Goal: Task Accomplishment & Management: Complete application form

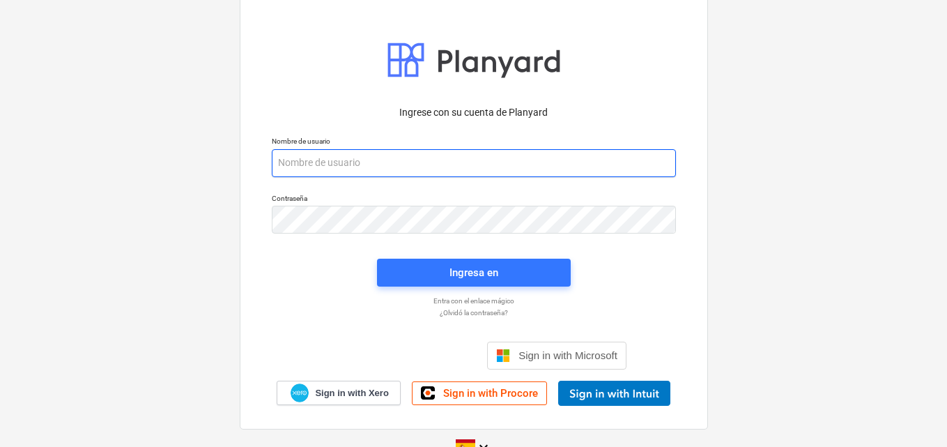
click at [288, 163] on input "email" at bounding box center [474, 163] width 404 height 28
paste input "[EMAIL_ADDRESS][DOMAIN_NAME]"
type input "[EMAIL_ADDRESS][DOMAIN_NAME]"
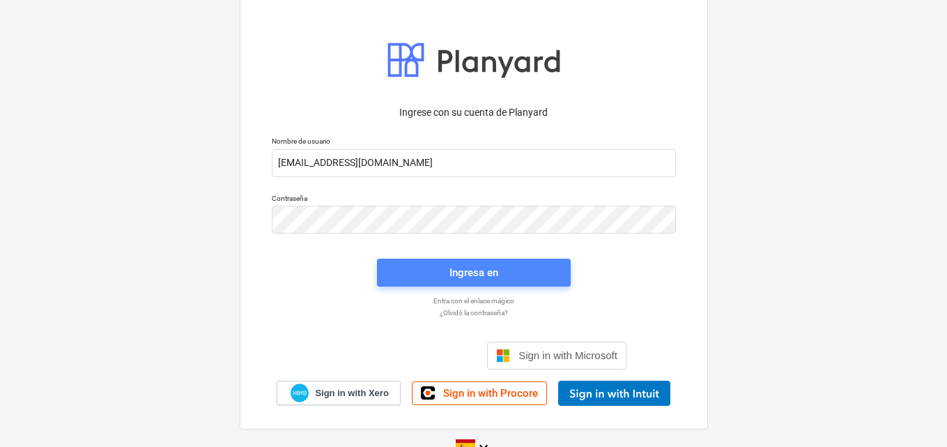
click at [486, 278] on div "Ingresa en" at bounding box center [474, 272] width 49 height 18
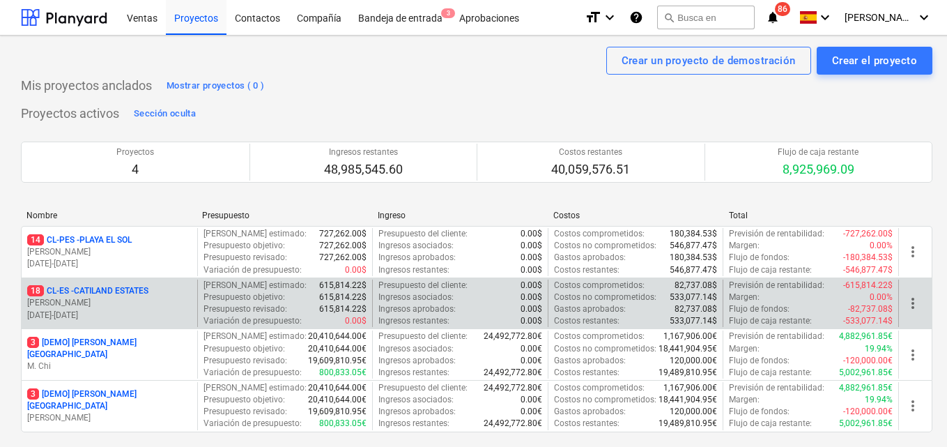
click at [116, 300] on p "[PERSON_NAME]" at bounding box center [109, 303] width 164 height 12
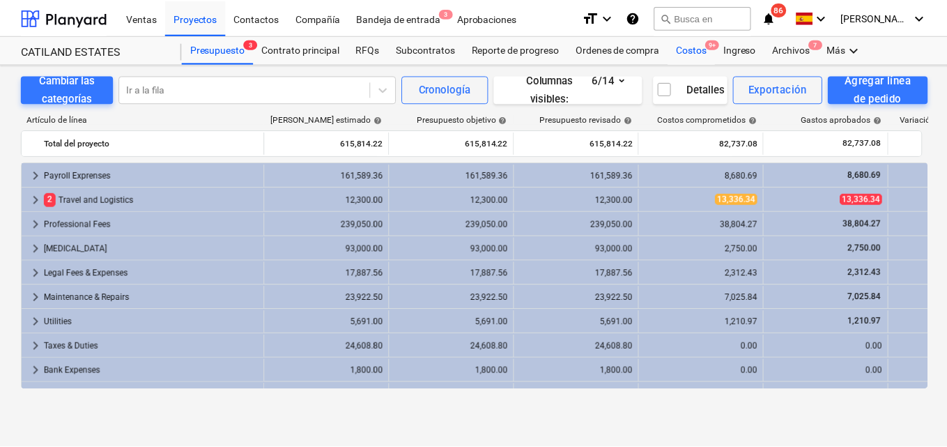
scroll to position [90, 0]
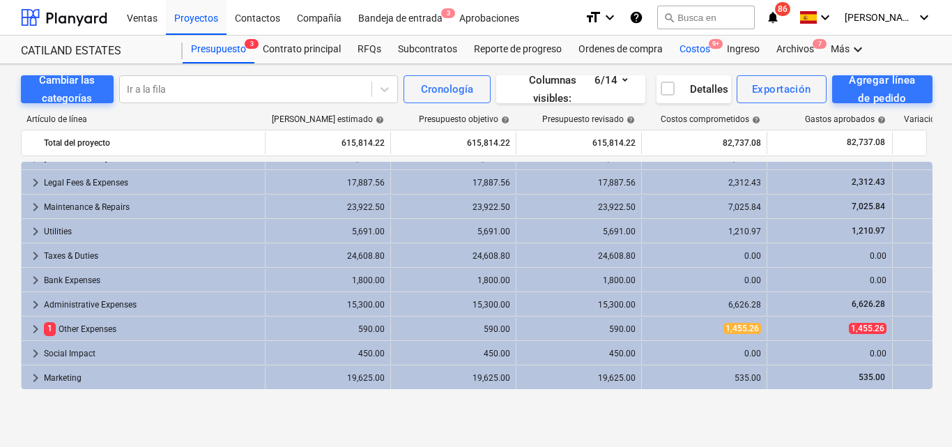
click at [693, 48] on div "Costos 9+" at bounding box center [694, 50] width 47 height 28
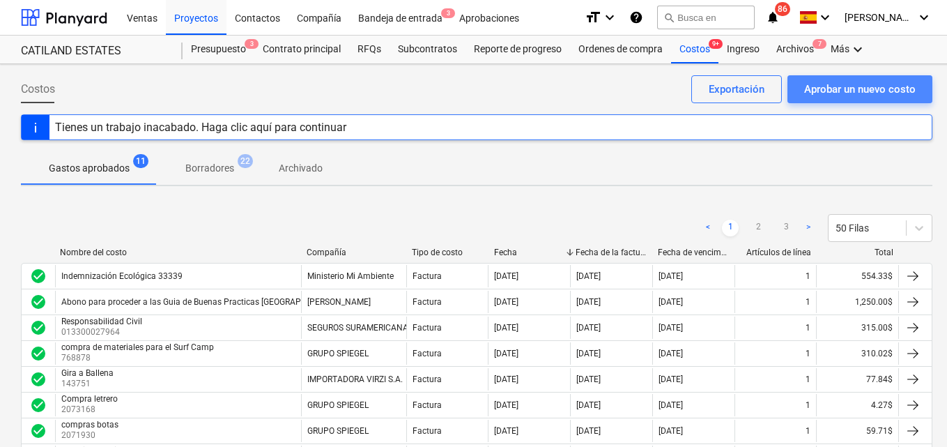
click at [809, 92] on div "Aprobar un nuevo costo" at bounding box center [860, 89] width 112 height 18
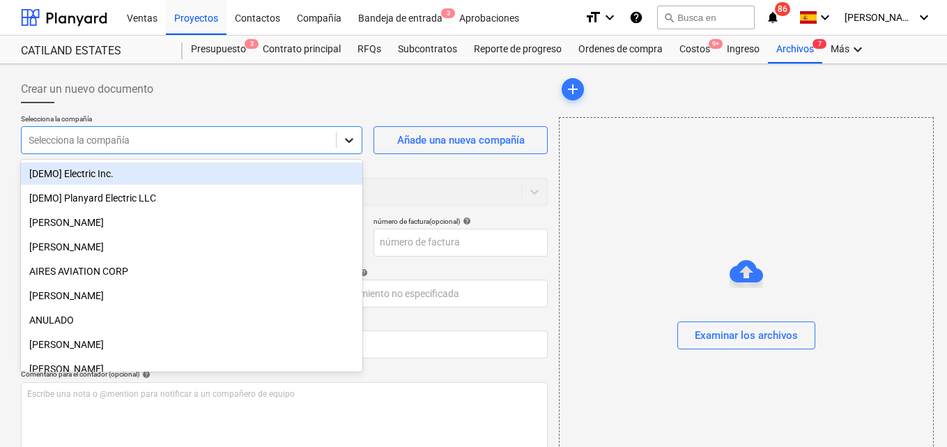
click at [346, 144] on icon at bounding box center [349, 140] width 14 height 14
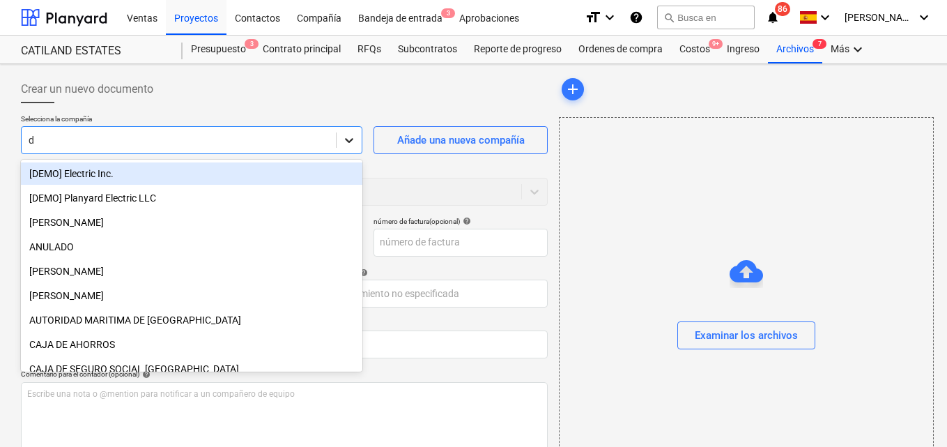
type input "da"
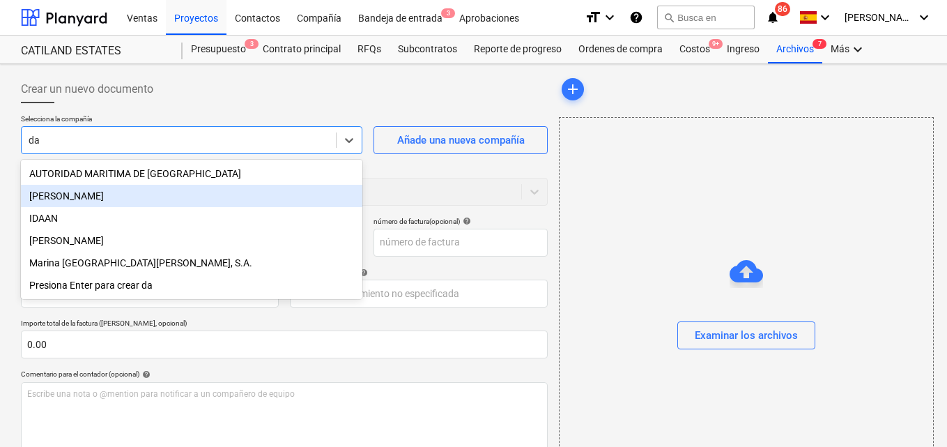
click at [110, 188] on div "[PERSON_NAME]" at bounding box center [192, 196] width 342 height 22
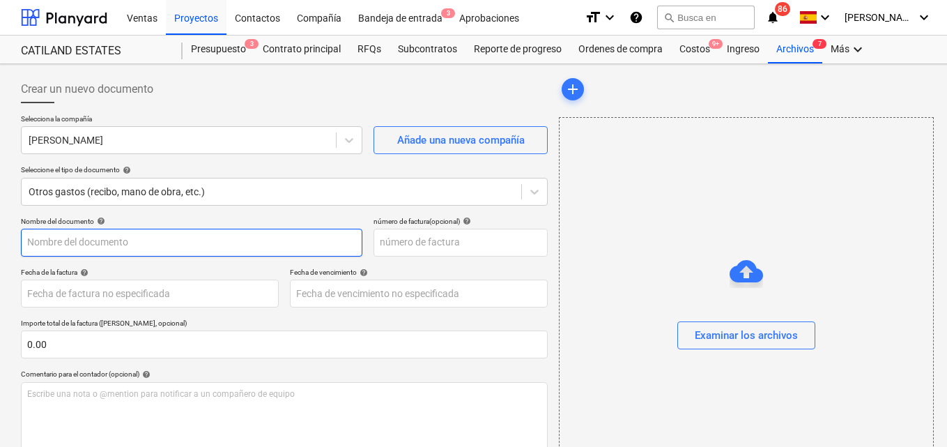
click at [33, 244] on input "text" at bounding box center [192, 243] width 342 height 28
type input "[PERSON_NAME]"
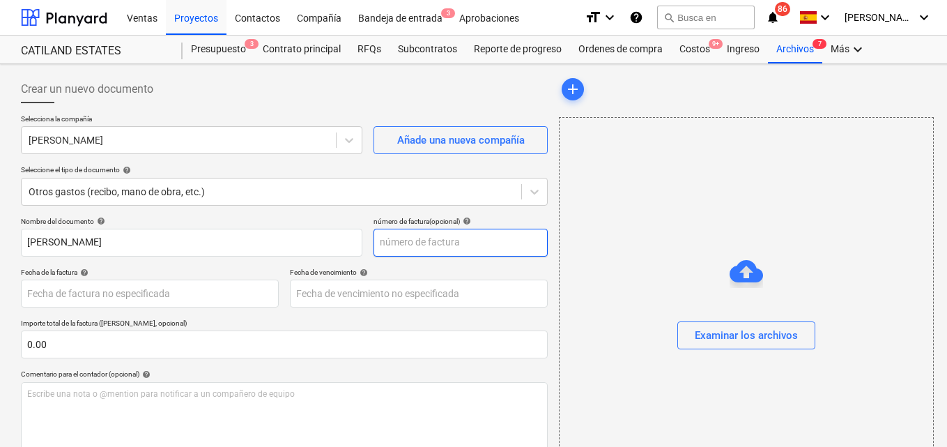
click at [392, 243] on input "text" at bounding box center [461, 243] width 174 height 28
type input "1670"
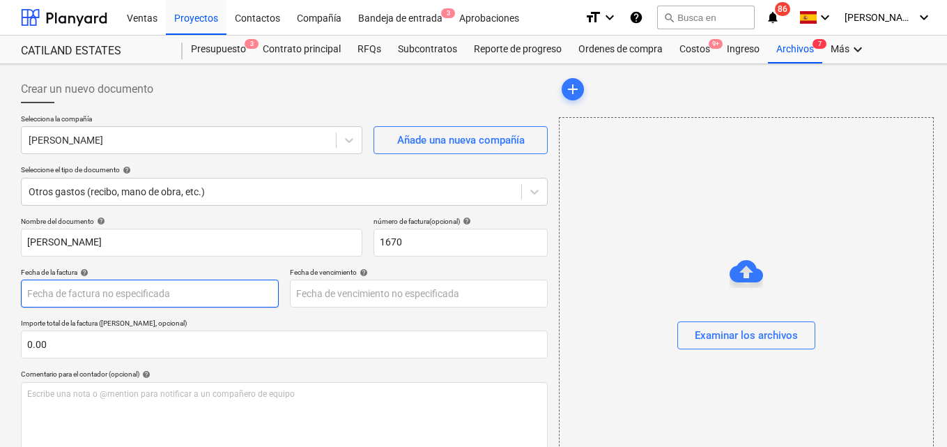
click at [32, 290] on body "Ventas Proyectos Contactos Compañía Bandeja de entrada 3 Aprobaciones format_si…" at bounding box center [473, 223] width 947 height 447
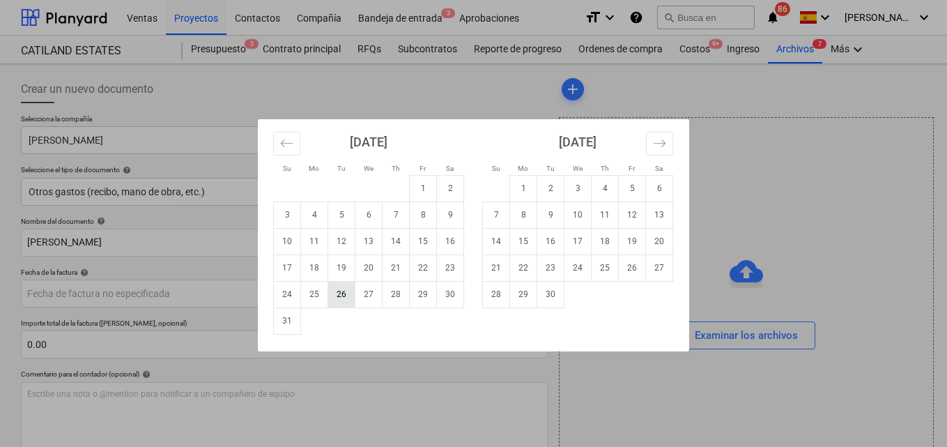
click at [339, 297] on td "26" at bounding box center [341, 294] width 27 height 26
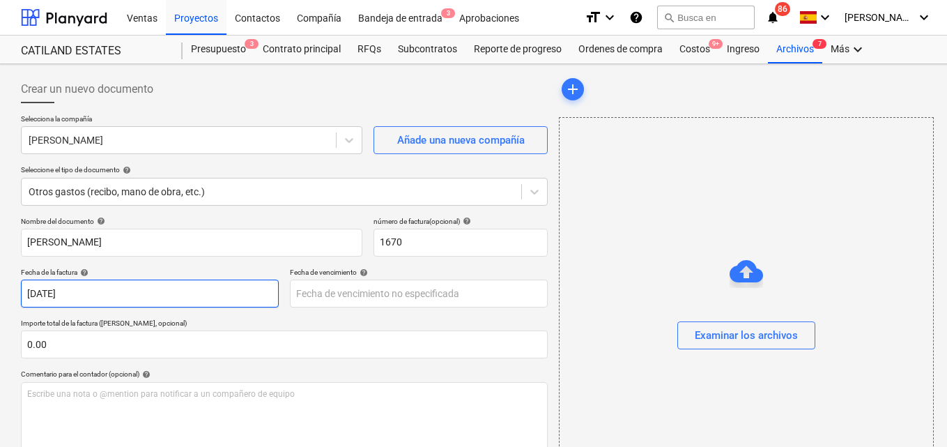
click at [116, 285] on body "Ventas Proyectos Contactos Compañía Bandeja de entrada 3 Aprobaciones format_si…" at bounding box center [473, 223] width 947 height 447
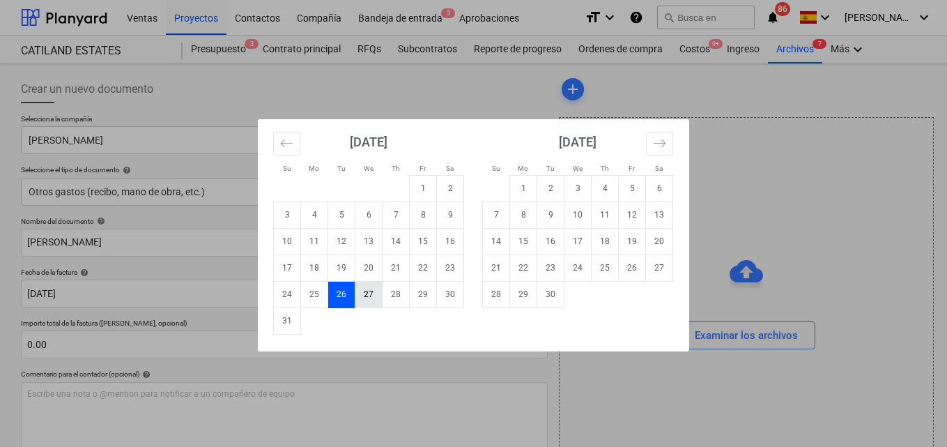
click at [367, 293] on td "27" at bounding box center [368, 294] width 27 height 26
type input "[DATE]"
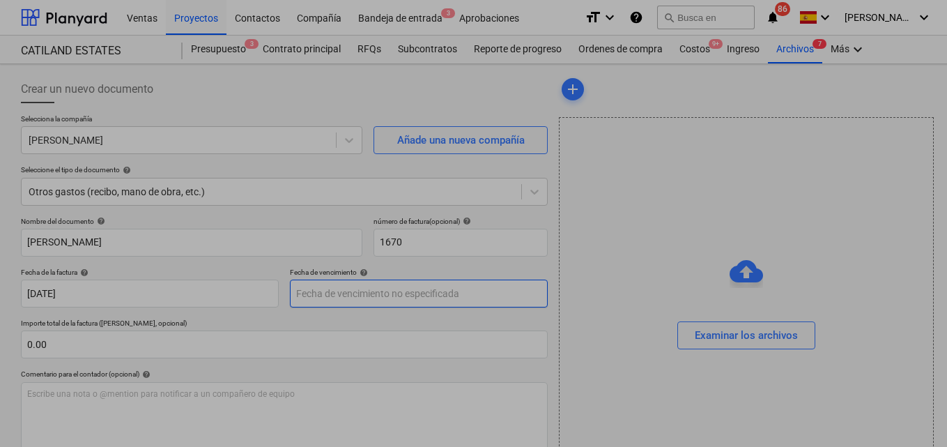
click at [314, 291] on body "Ventas Proyectos Contactos Compañía Bandeja de entrada 3 Aprobaciones format_si…" at bounding box center [473, 223] width 947 height 447
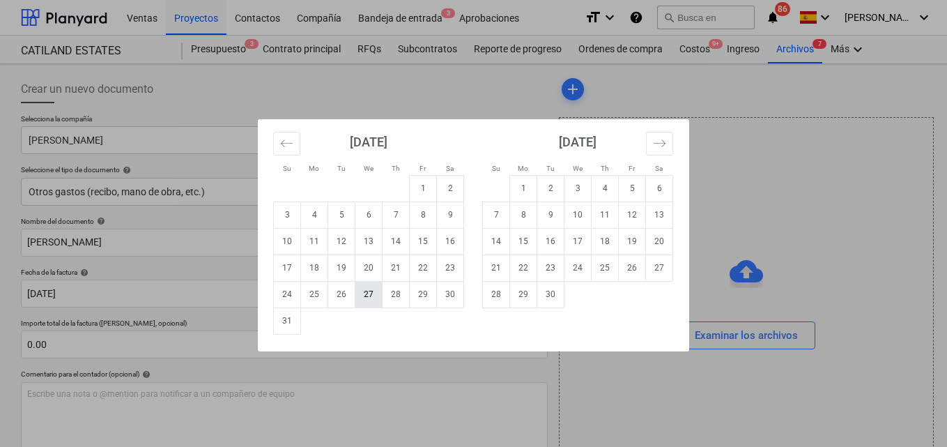
click at [366, 291] on td "27" at bounding box center [368, 294] width 27 height 26
type input "[DATE]"
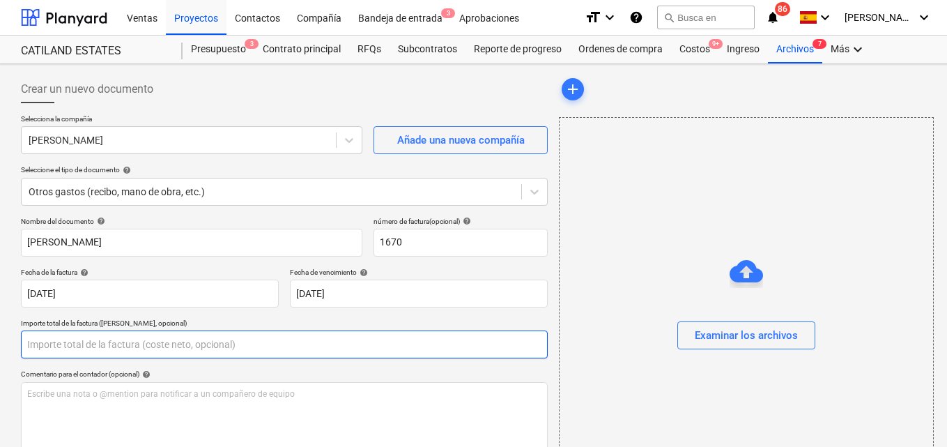
click at [47, 343] on input "text" at bounding box center [284, 344] width 527 height 28
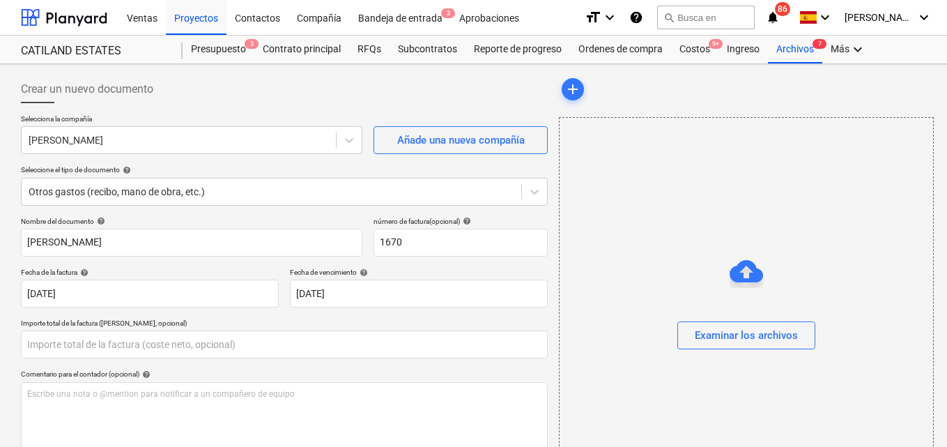
type input "0.00"
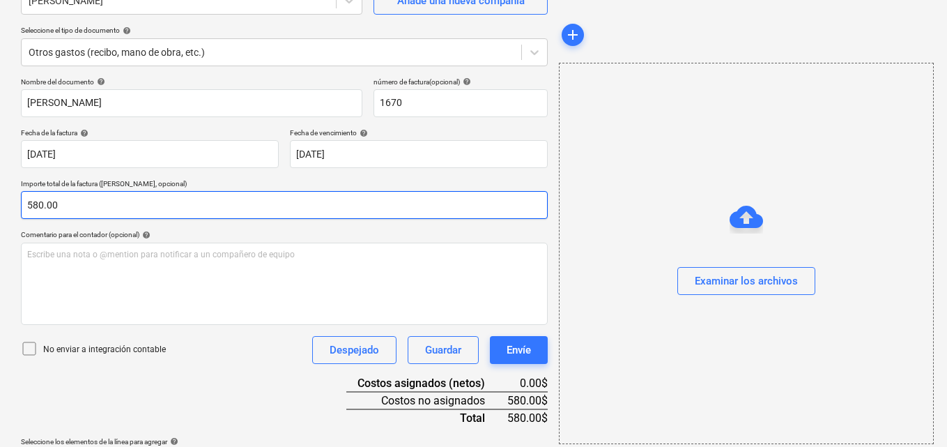
scroll to position [181, 0]
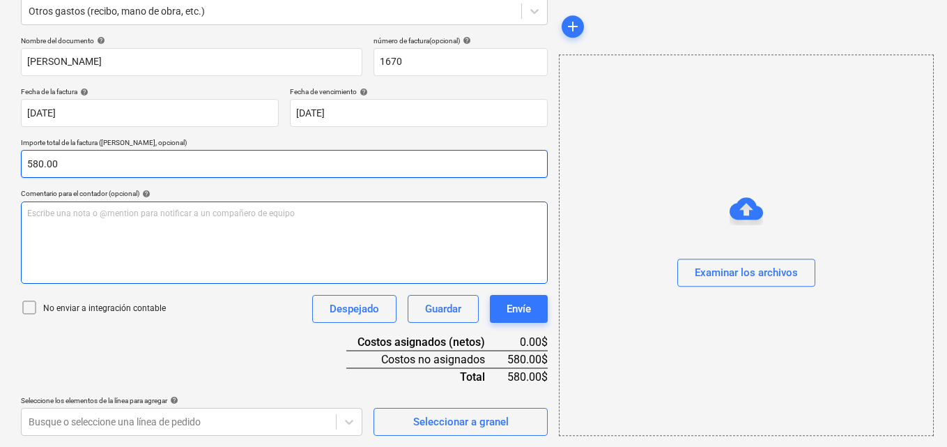
type input "580.00"
click at [29, 215] on p "Escribe una nota o @mention para notificar a un compañero de equipo ﻿" at bounding box center [284, 214] width 514 height 12
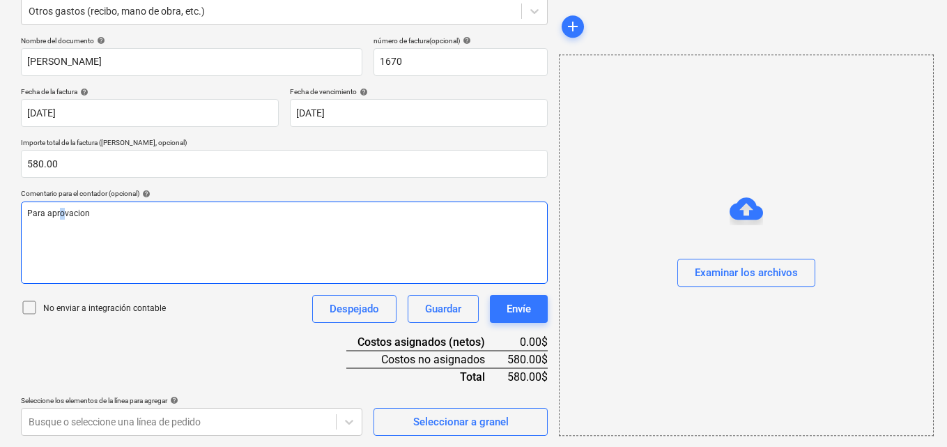
click at [61, 215] on span "Para aprovacion" at bounding box center [58, 213] width 63 height 10
drag, startPoint x: 61, startPoint y: 215, endPoint x: 39, endPoint y: 240, distance: 33.1
click at [39, 240] on div "Para aprovacion" at bounding box center [284, 242] width 527 height 82
click at [71, 210] on span "Para aprovacion" at bounding box center [58, 213] width 63 height 10
click at [145, 214] on span "Para aprobación pagos de servision por servicio por asiento de planilla" at bounding box center [160, 213] width 267 height 10
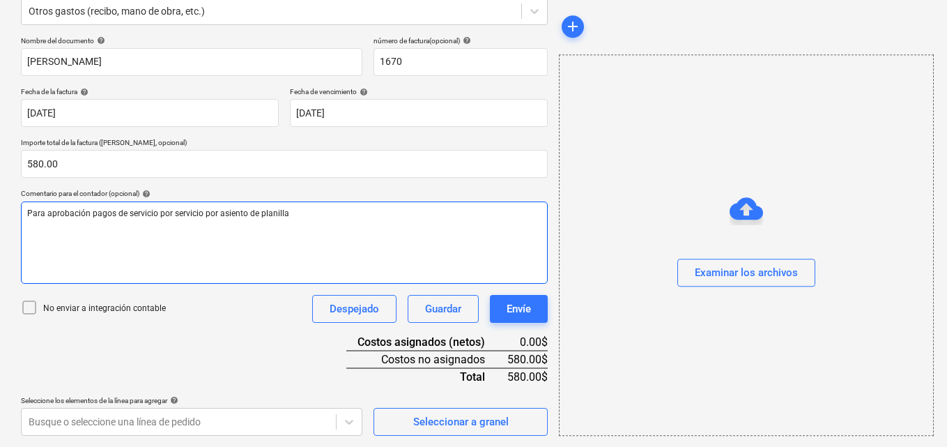
click at [203, 214] on span "Para aprobación pagos de servicio por servicio por asiento de planilla" at bounding box center [158, 213] width 262 height 10
click at [217, 211] on span "Para aprobación pagos de servicio por servicio por asiento de planilla" at bounding box center [158, 213] width 262 height 10
click at [227, 213] on p "Para aprobación pagos de servicio asiento de planilla" at bounding box center [284, 214] width 514 height 12
click at [157, 213] on span "Para aprobación pagos de servicio asiento de planilla" at bounding box center [128, 213] width 202 height 10
click at [246, 210] on p "Para aprobación pagos de servicio por asiento de planilla" at bounding box center [284, 214] width 514 height 12
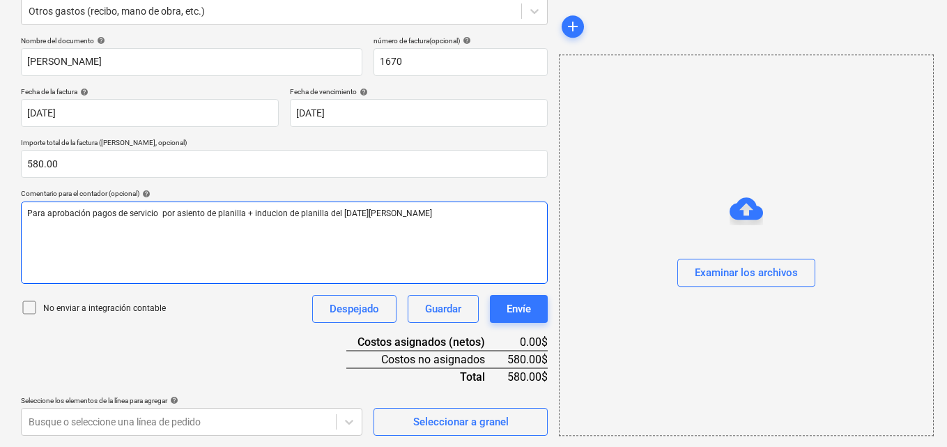
click at [261, 216] on span "Para aprobación pagos de servicio por asiento de planilla + inducion de planill…" at bounding box center [229, 213] width 405 height 10
click at [393, 208] on p "Para aprobación pagos de servicio por asiento de planilla + inducción de planil…" at bounding box center [284, 214] width 514 height 12
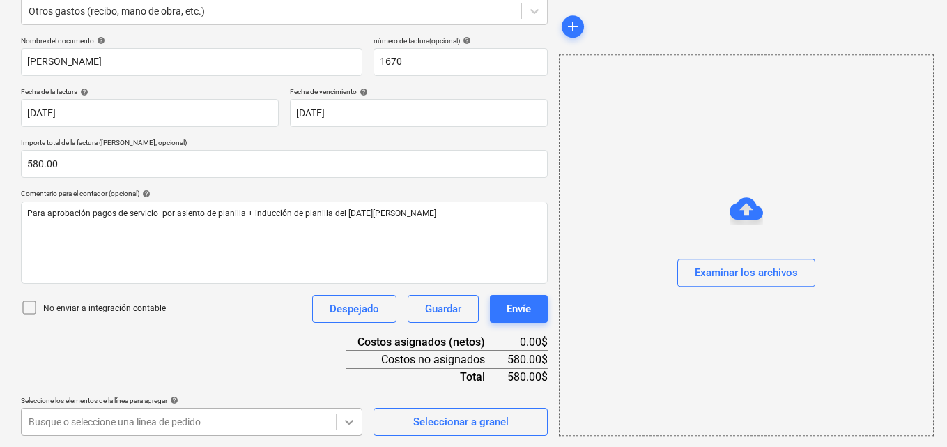
scroll to position [387, 0]
click at [344, 266] on body "Ventas Proyectos Contactos Compañía Bandeja de entrada 3 Aprobaciones format_si…" at bounding box center [473, 42] width 947 height 447
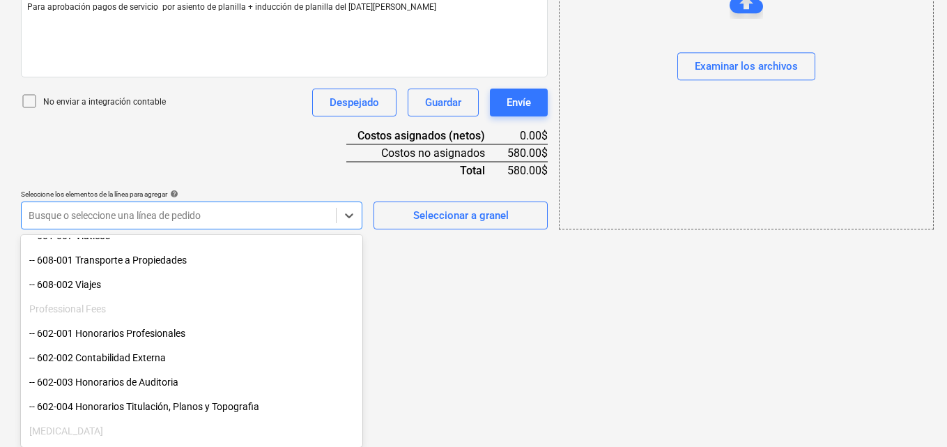
scroll to position [209, 0]
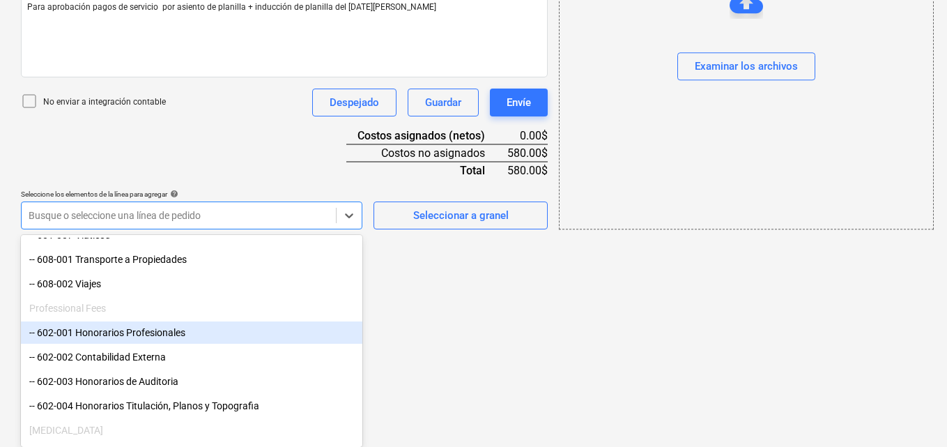
click at [170, 337] on div "-- 602-001 Honorarios Profesionales" at bounding box center [192, 332] width 342 height 22
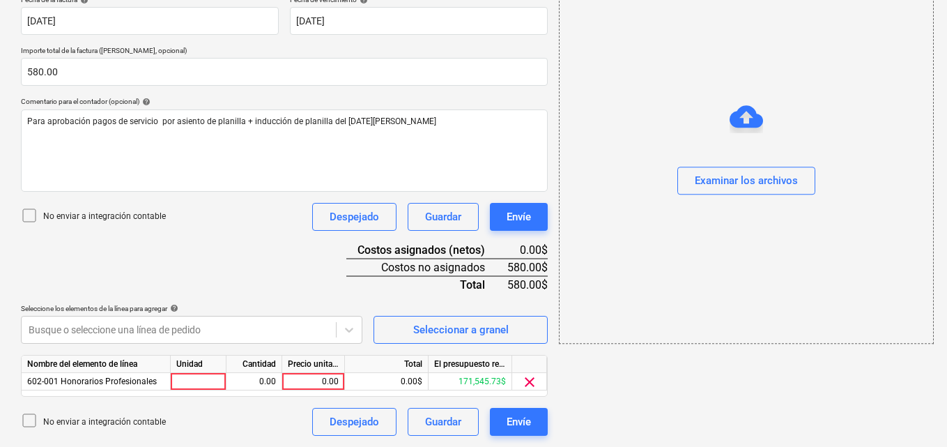
scroll to position [273, 0]
click at [216, 385] on div at bounding box center [199, 381] width 56 height 17
type input "1"
click at [248, 380] on div "0.00" at bounding box center [254, 381] width 44 height 17
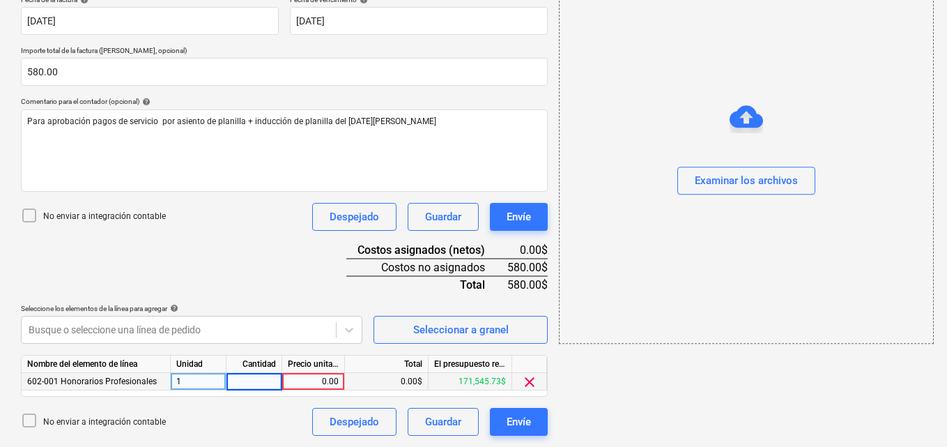
type input "1"
click at [319, 381] on div "0.00" at bounding box center [313, 381] width 51 height 17
type input "580.00"
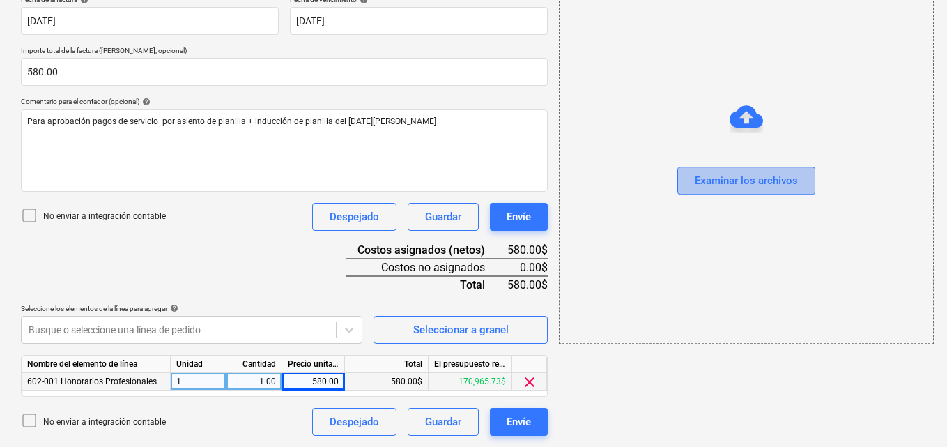
click at [717, 186] on div "Examinar los archivos" at bounding box center [746, 181] width 103 height 18
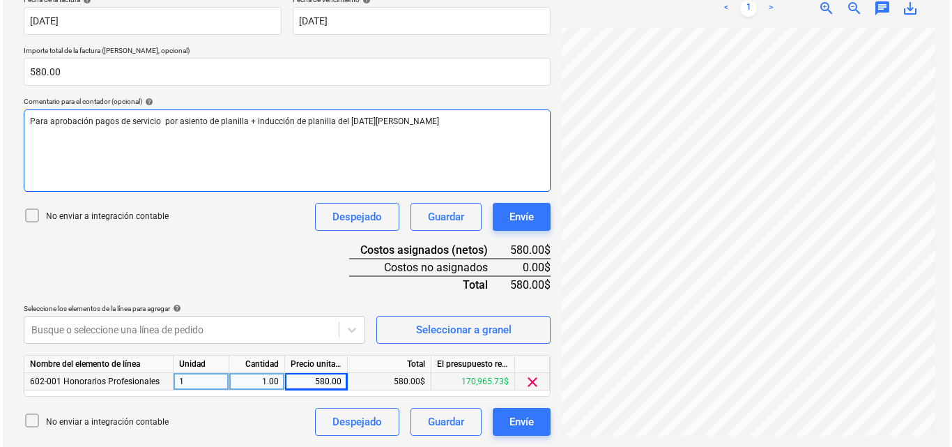
scroll to position [139, 0]
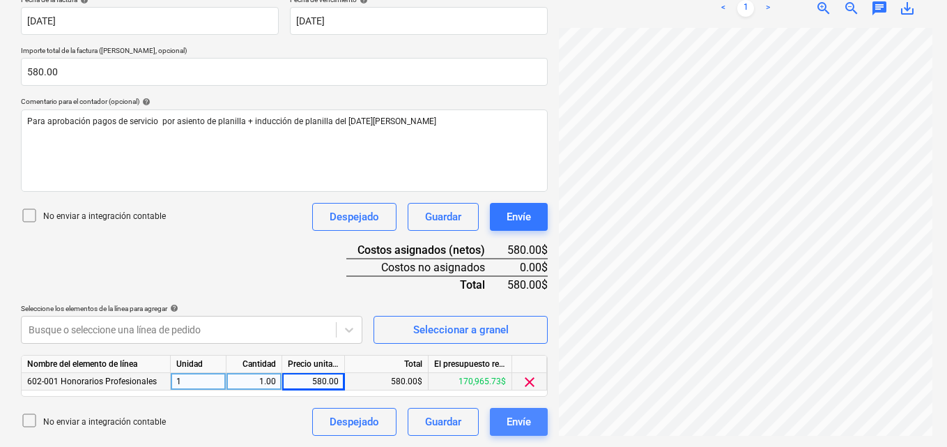
click at [510, 427] on div "Envíe" at bounding box center [519, 422] width 24 height 18
